Goal: Navigation & Orientation: Find specific page/section

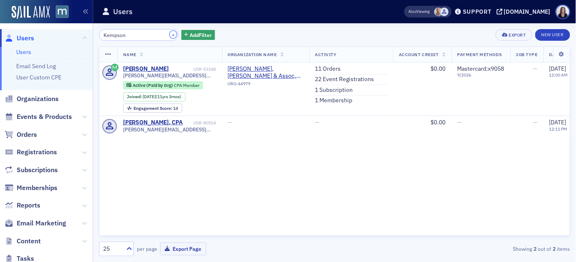
click at [170, 35] on button "×" at bounding box center [173, 34] width 7 height 7
click at [166, 35] on input "search" at bounding box center [138, 35] width 79 height 12
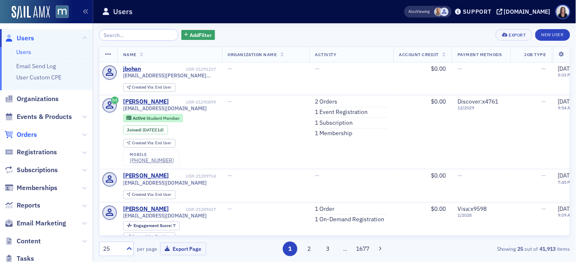
click at [26, 134] on span "Orders" at bounding box center [27, 134] width 20 height 9
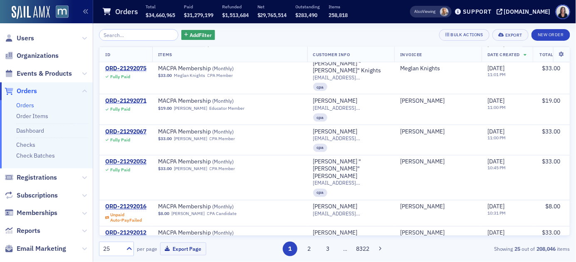
scroll to position [423, 0]
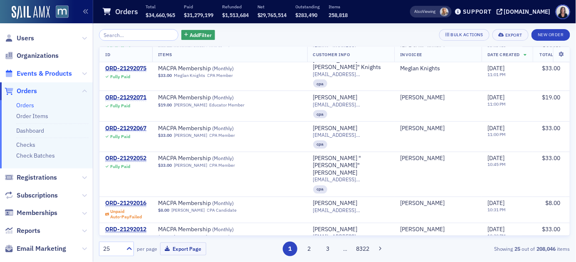
click at [53, 73] on span "Events & Products" at bounding box center [44, 73] width 55 height 9
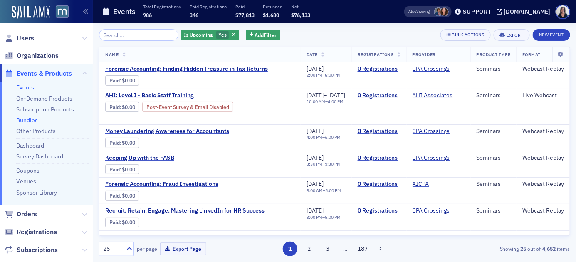
click at [31, 119] on link "Bundles" at bounding box center [27, 119] width 22 height 7
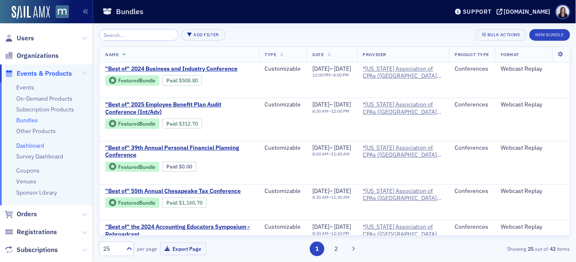
click at [35, 147] on link "Dashboard" at bounding box center [30, 145] width 28 height 7
